Goal: Check status: Check status

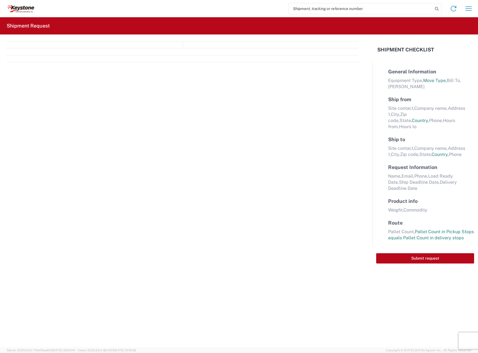
select select "FULL"
select select "US"
select select "LBS"
select select "IN"
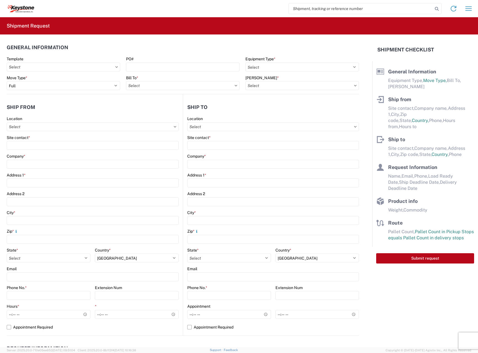
click at [318, 6] on input "search" at bounding box center [361, 8] width 144 height 11
paste input "56978806"
type input "56978806"
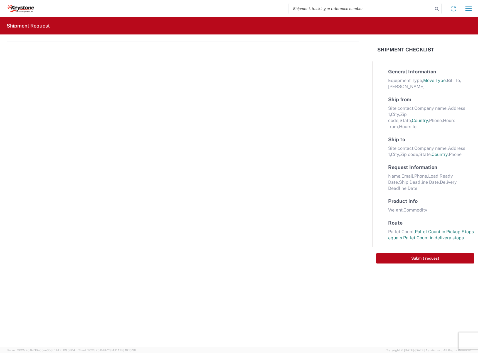
select select "FULL"
select select "LBS"
select select "IN"
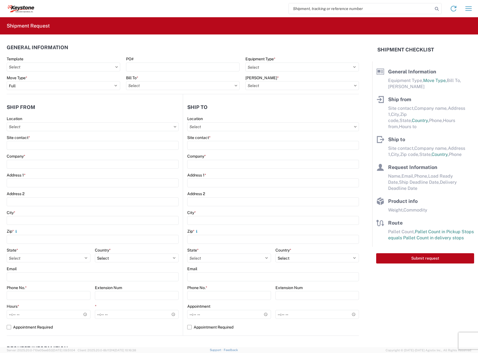
click at [330, 11] on input "search" at bounding box center [361, 8] width 144 height 11
paste input "56978714"
type input "56978714"
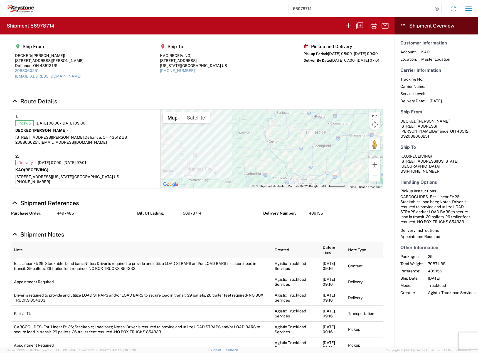
click at [50, 28] on h2 "Shipment 56978714" at bounding box center [31, 26] width 48 height 7
copy h2 "56978714"
select select "FULL"
select select "US"
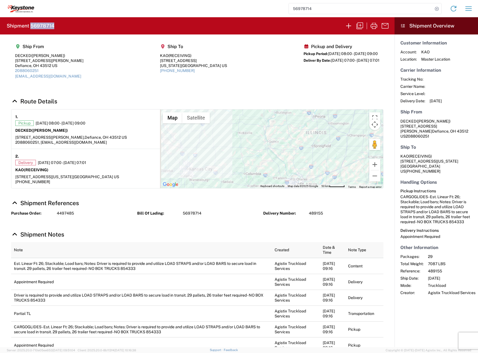
select select "US"
select select "LBS"
select select "IN"
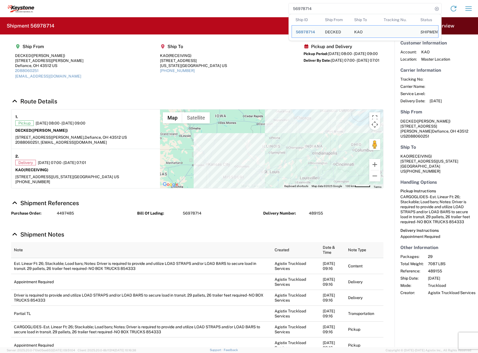
drag, startPoint x: 355, startPoint y: 8, endPoint x: 352, endPoint y: 7, distance: 3.0
click at [355, 8] on input "56978714" at bounding box center [361, 8] width 144 height 11
paste input "56978806"
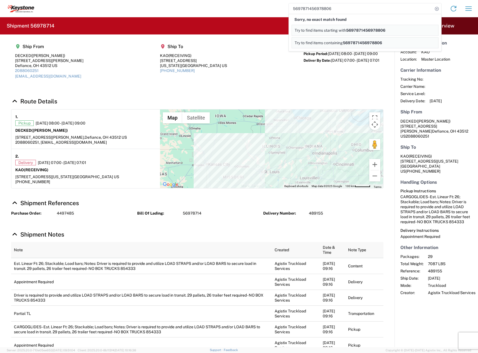
click at [355, 8] on input "5697871456978806" at bounding box center [361, 8] width 144 height 11
paste input "search"
type input "56978806"
